Goal: Information Seeking & Learning: Learn about a topic

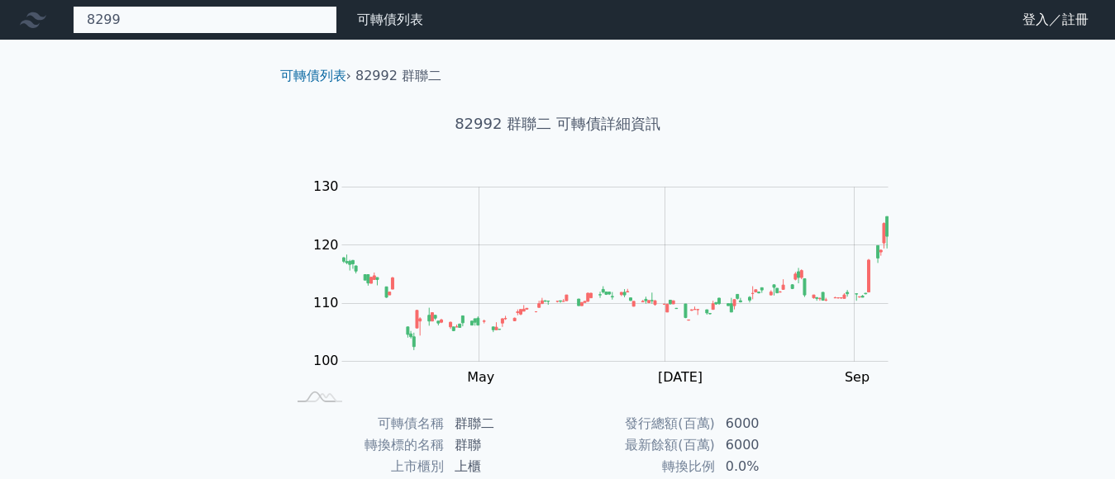
click at [126, 26] on div "8299 82991 群聯一 82992 群聯二 121.6 -2.20%" at bounding box center [205, 20] width 264 height 28
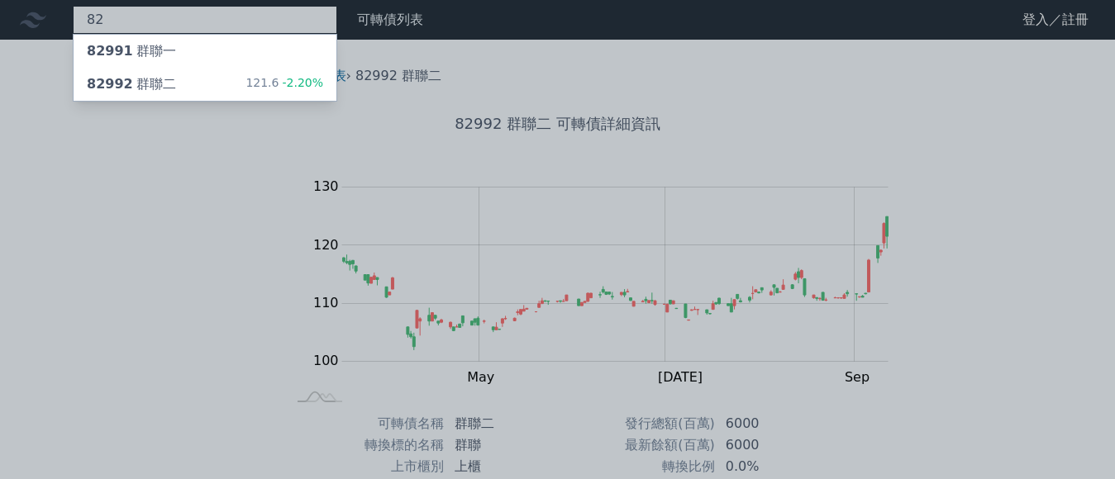
type input "8"
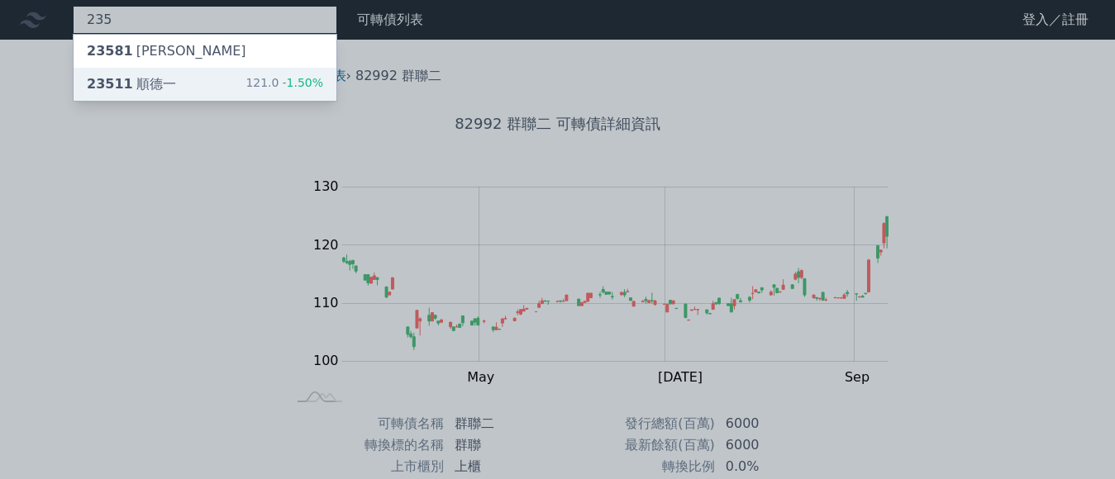
type input "235"
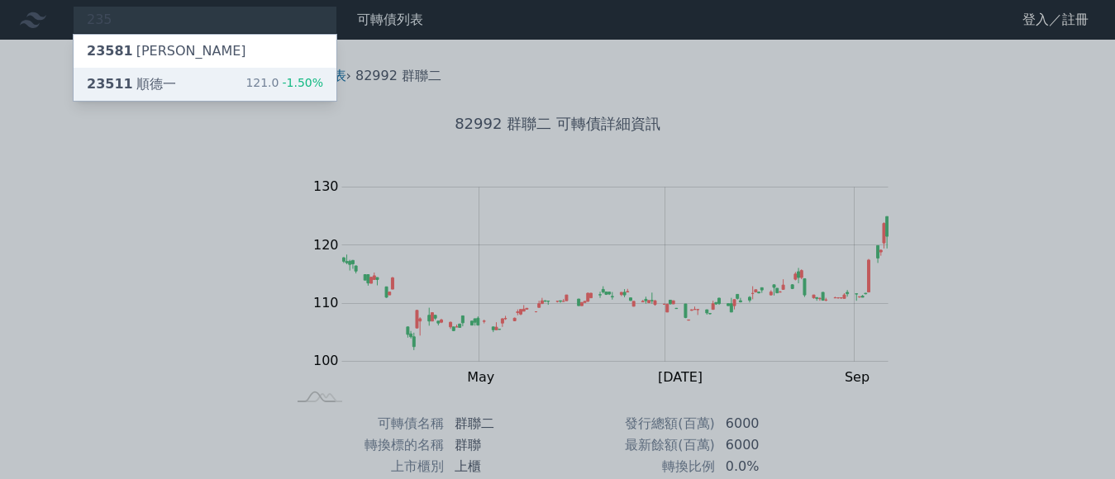
click at [142, 75] on div "23511 順德一 121.0 -1.50%" at bounding box center [205, 84] width 263 height 33
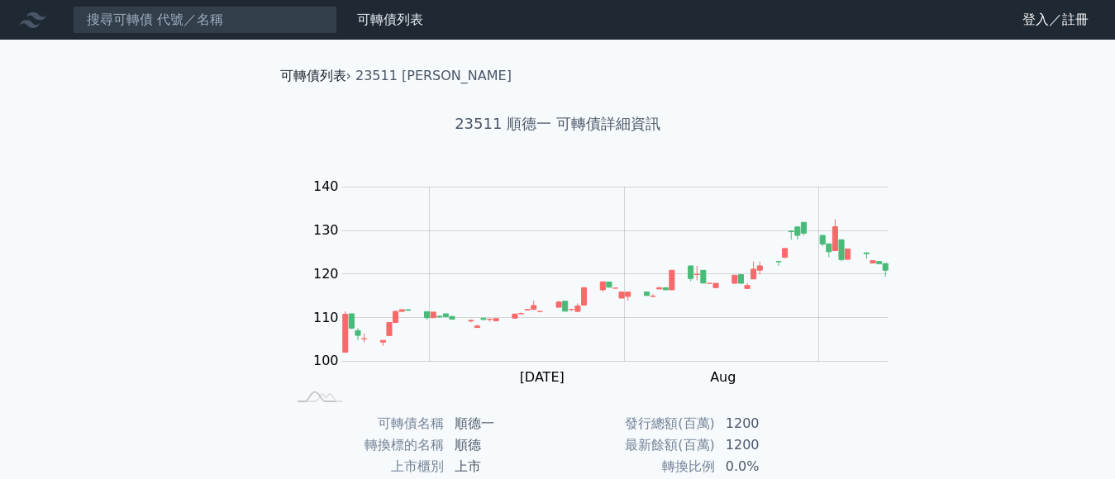
click at [284, 77] on link "可轉債列表" at bounding box center [313, 76] width 66 height 16
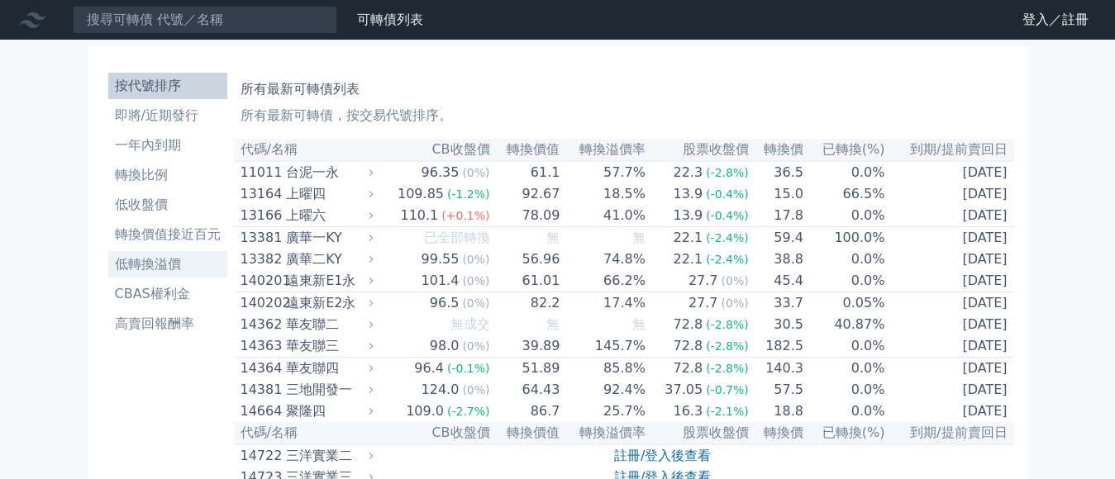
click at [128, 254] on li "低轉換溢價" at bounding box center [167, 264] width 119 height 20
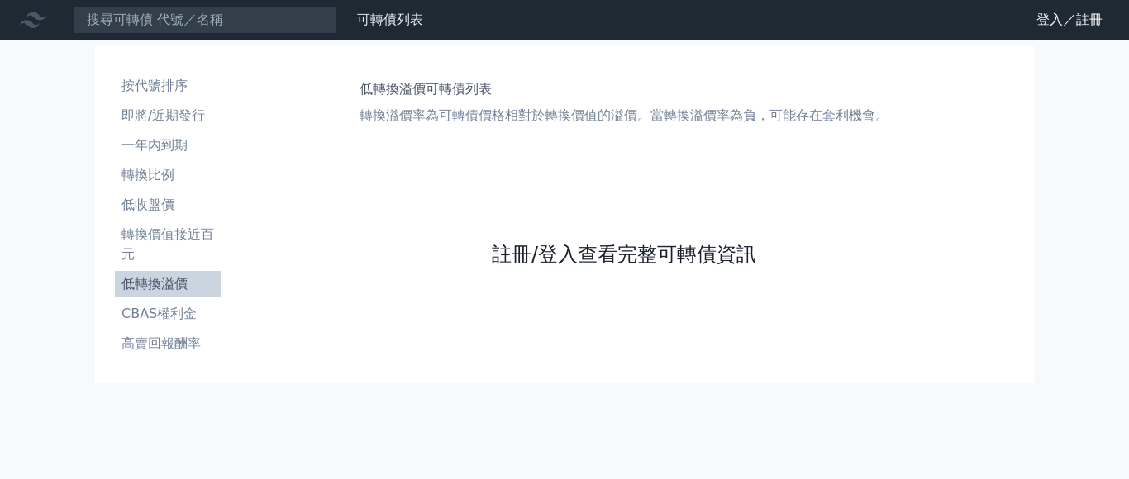
click at [641, 268] on link "註冊/登入查看完整可轉債資訊" at bounding box center [624, 254] width 264 height 26
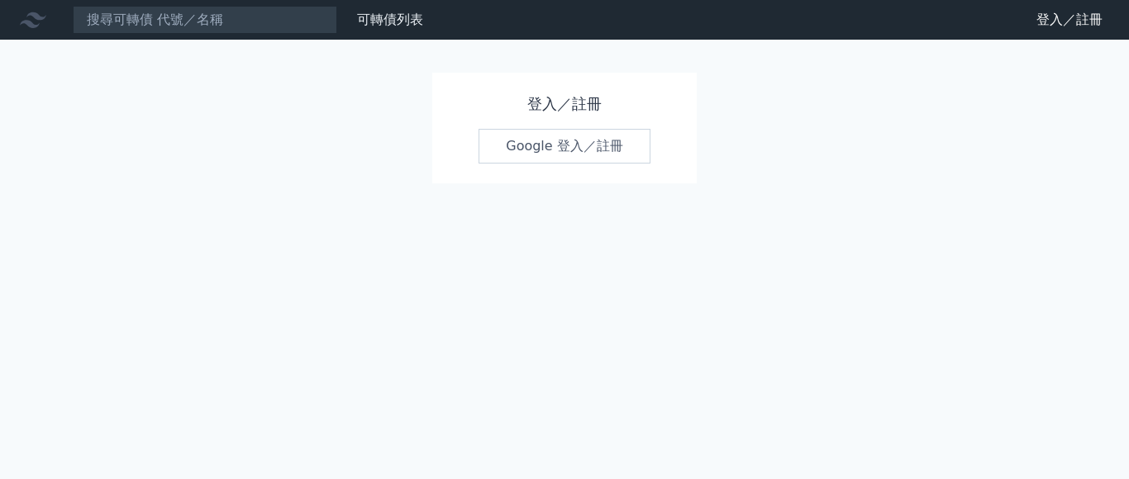
click at [582, 135] on link "Google 登入／註冊" at bounding box center [564, 146] width 172 height 35
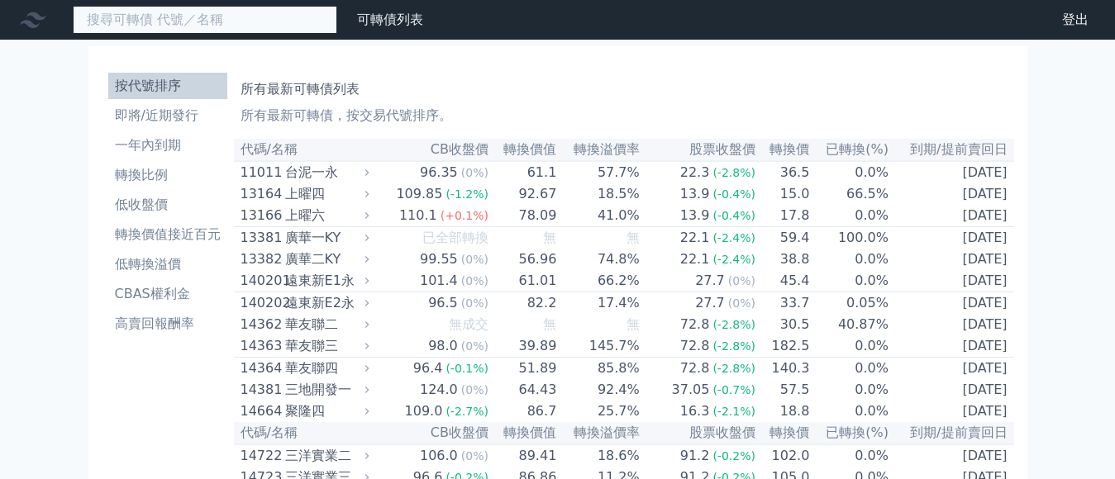
click at [169, 17] on input at bounding box center [205, 20] width 264 height 28
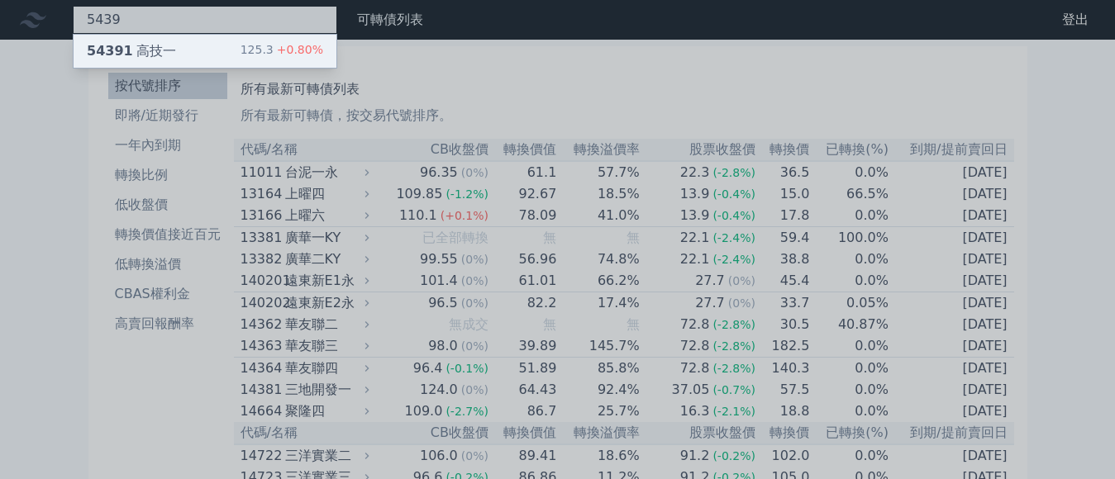
type input "5439"
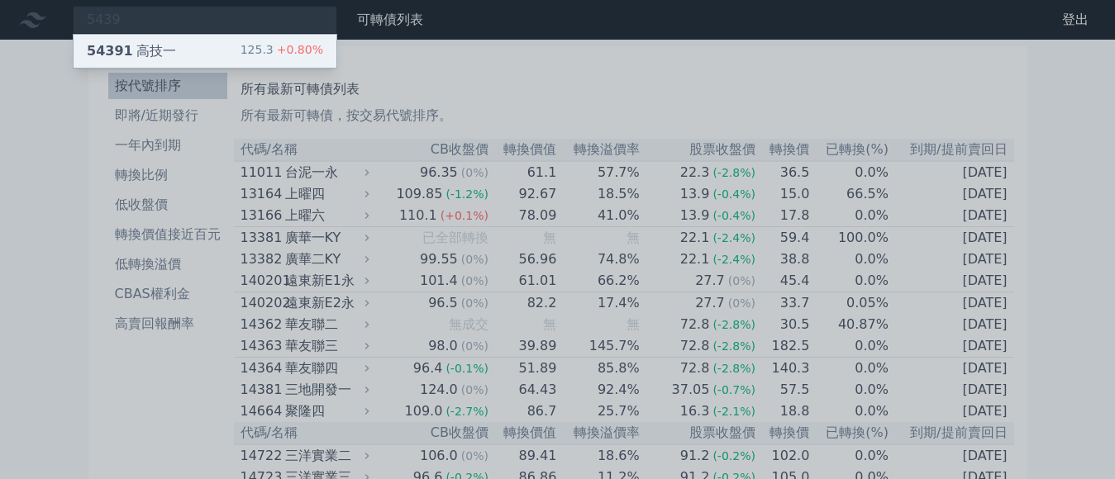
click at [240, 42] on div "125.3 +0.80%" at bounding box center [281, 51] width 83 height 20
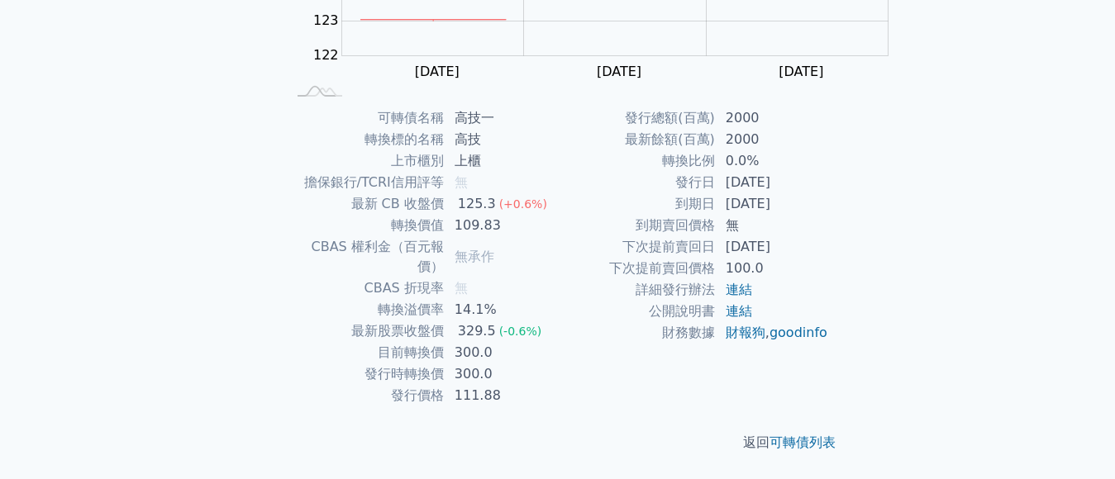
scroll to position [451, 0]
click at [715, 193] on td "[DATE]" at bounding box center [771, 182] width 113 height 21
click at [725, 319] on link "連結" at bounding box center [738, 311] width 26 height 16
click at [558, 258] on td "下次提前賣回日" at bounding box center [637, 246] width 158 height 21
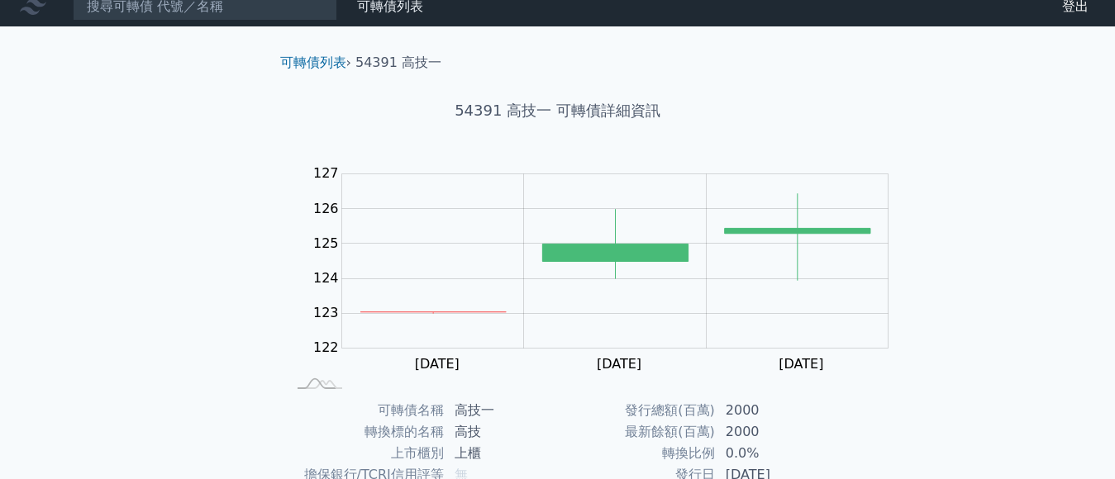
scroll to position [0, 0]
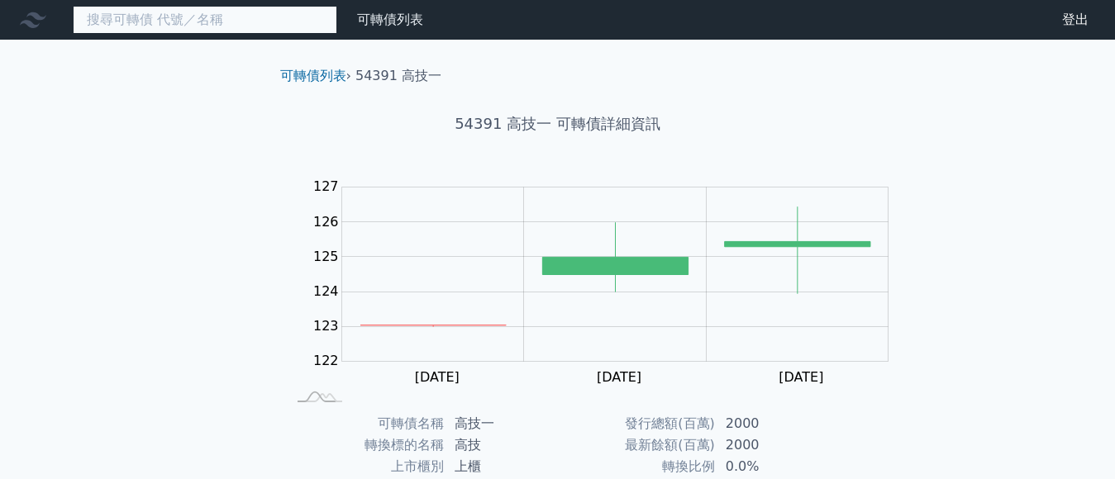
click at [123, 30] on input at bounding box center [205, 20] width 264 height 28
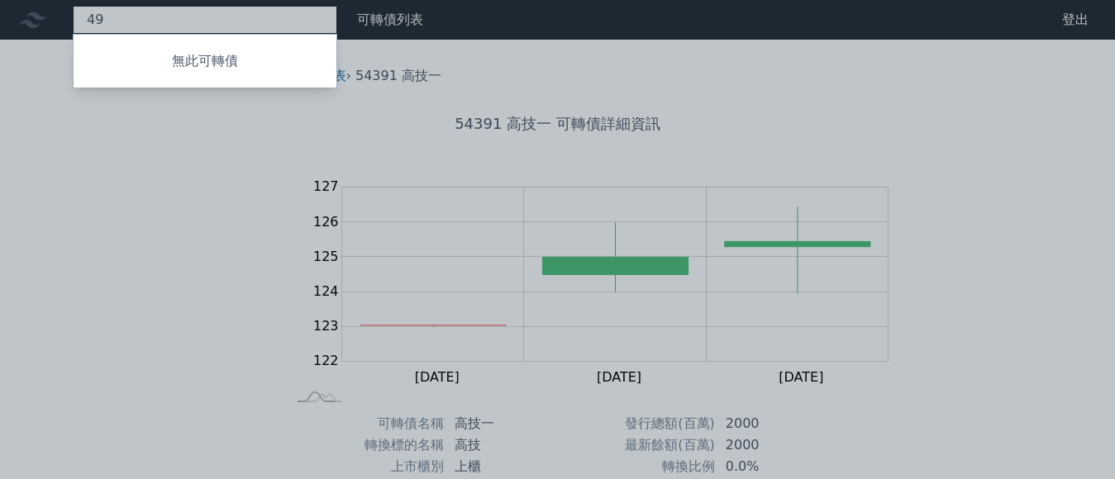
type input "4"
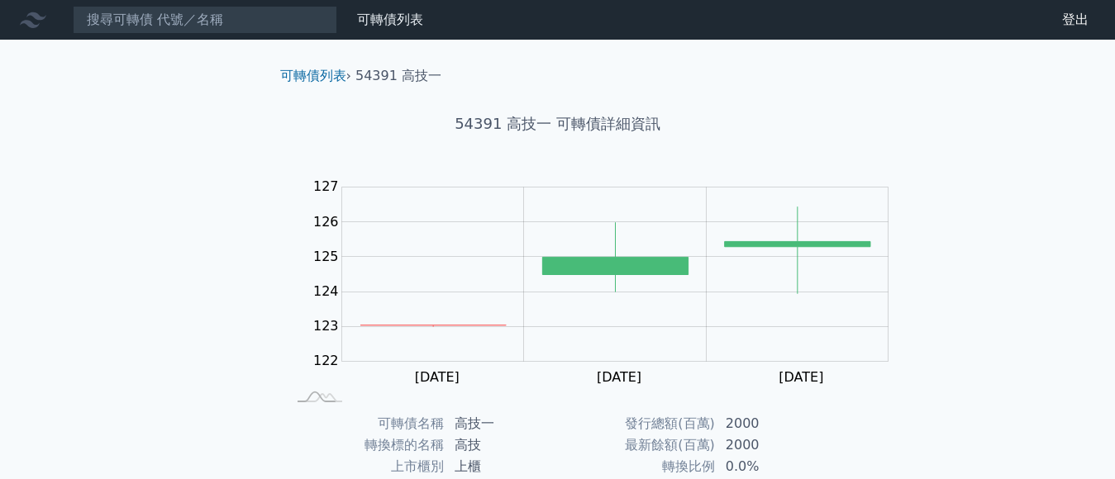
click at [128, 250] on div "可轉債列表 財務數據 可轉債列表 財務數據 登出 登出 可轉債列表 › 54391 高技一 54391 高技一 可轉債詳細資訊 Zoom Out 122 12…" at bounding box center [557, 392] width 1115 height 785
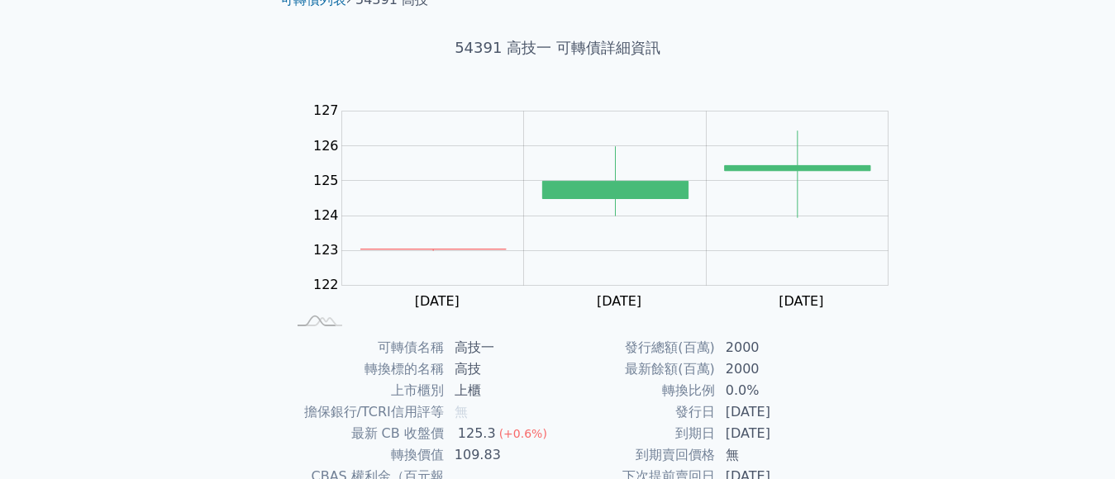
scroll to position [165, 0]
